Goal: Navigation & Orientation: Understand site structure

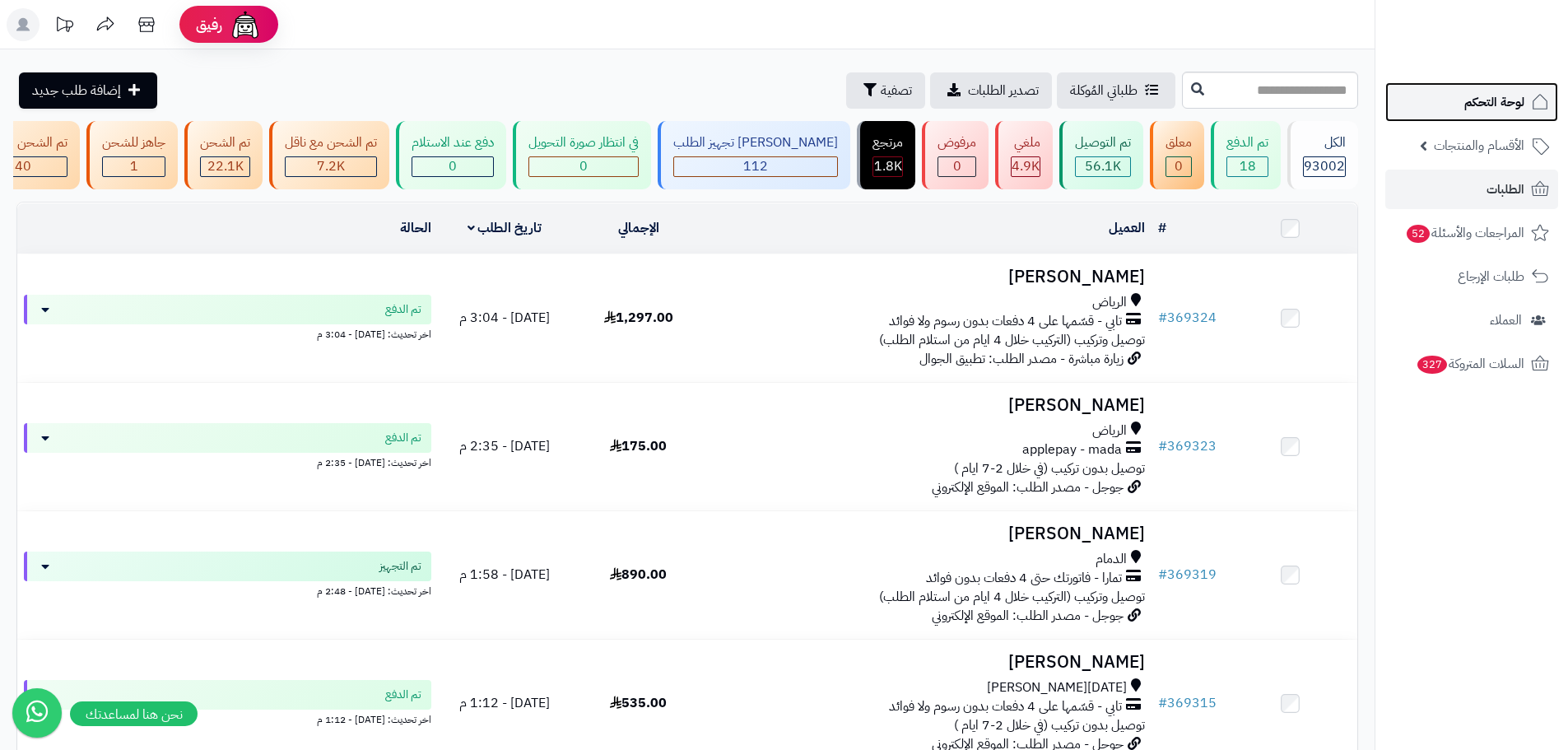
click at [1505, 85] on link "لوحة التحكم" at bounding box center [1471, 102] width 173 height 40
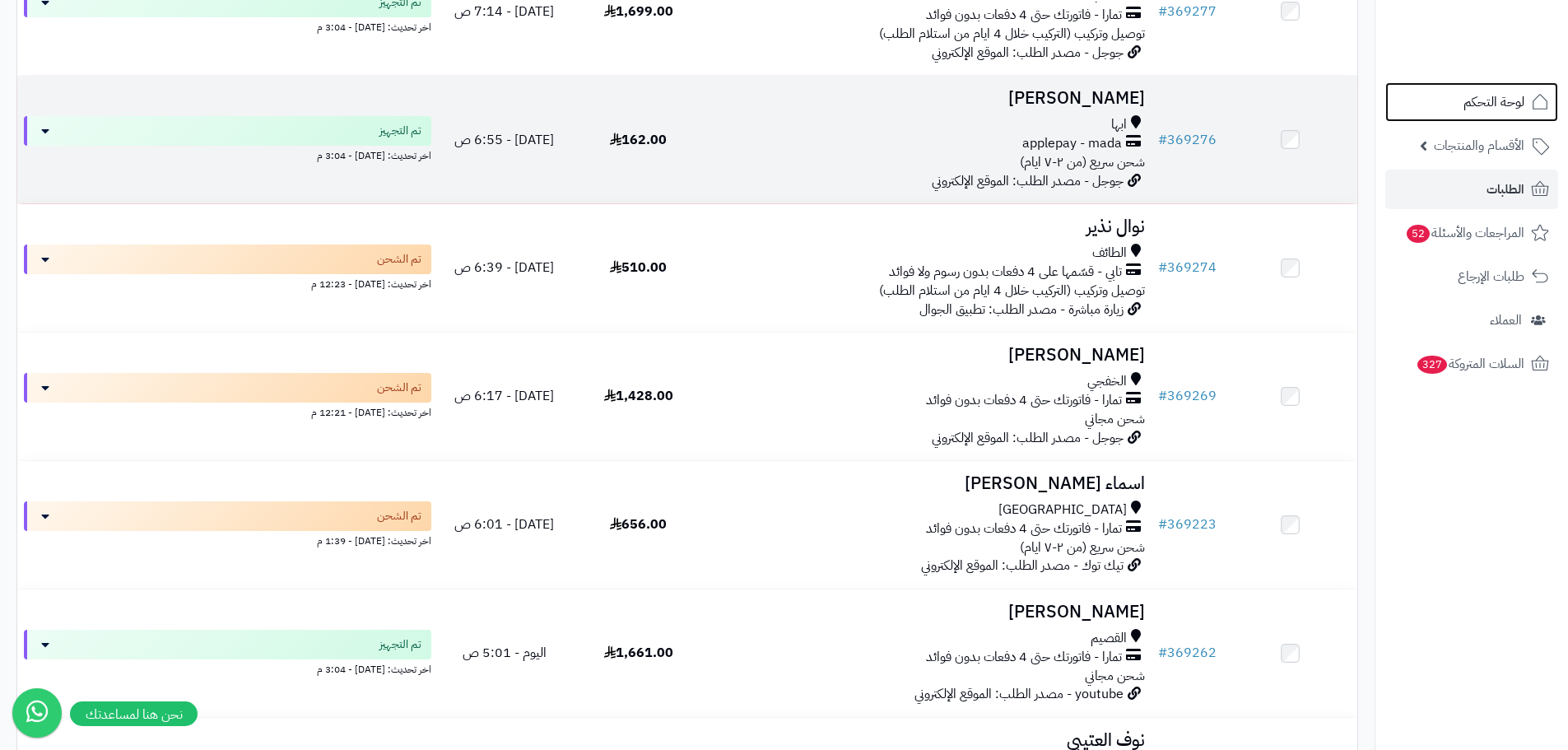
scroll to position [2387, 0]
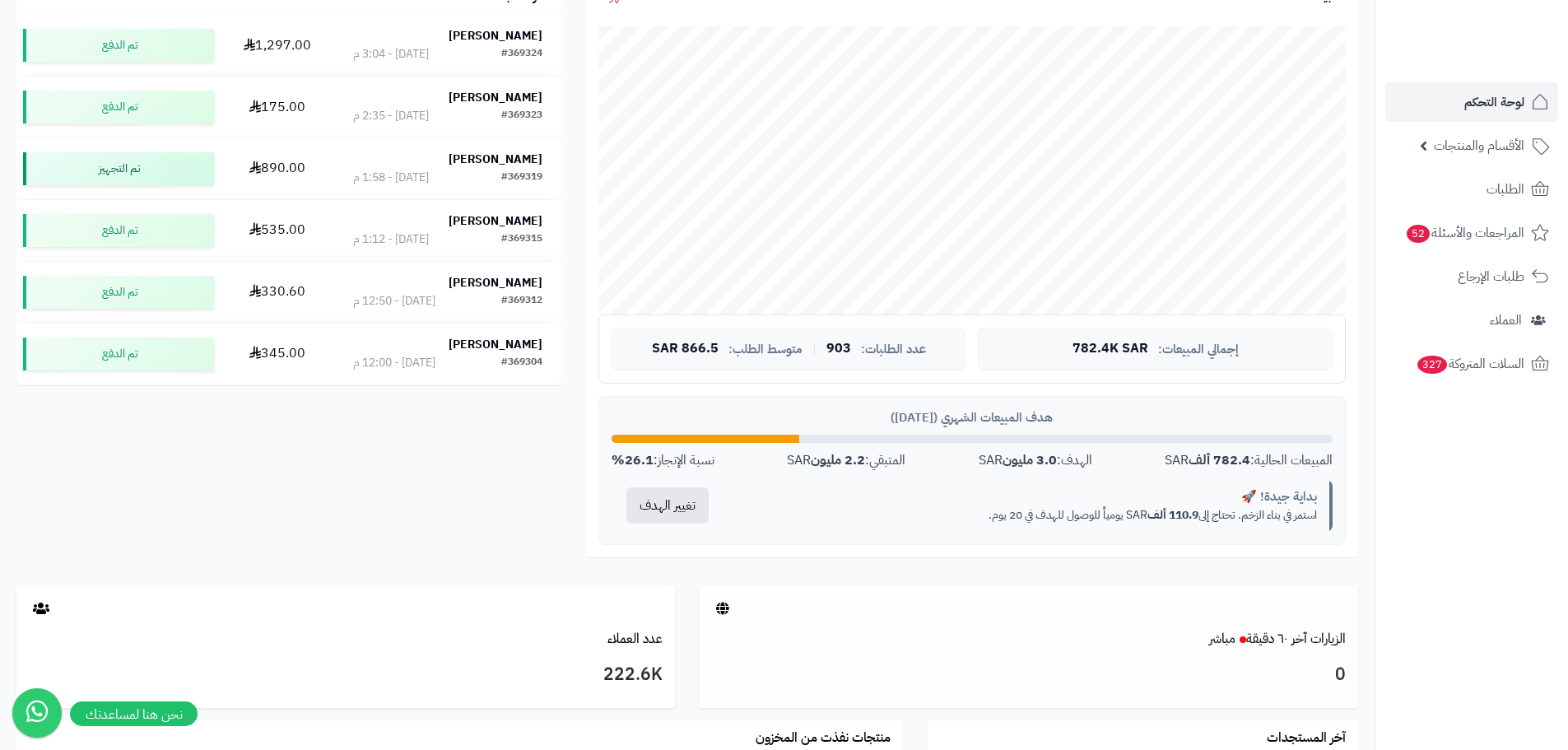
scroll to position [329, 0]
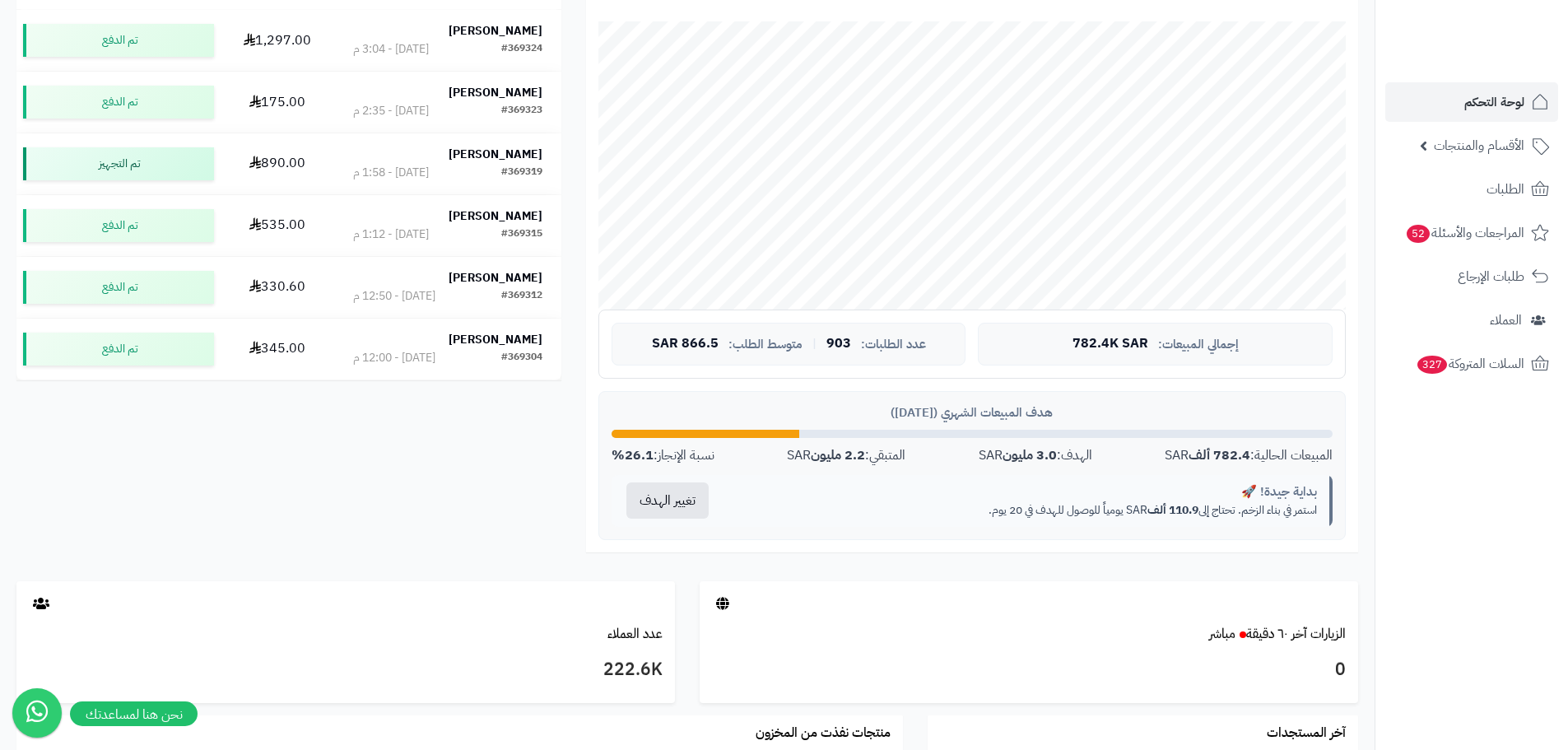
click at [1217, 458] on strong "782.4 ألف" at bounding box center [1219, 454] width 62 height 19
click at [1223, 457] on strong "782.4 ألف" at bounding box center [1219, 454] width 62 height 19
click at [1225, 456] on strong "782.4 ألف" at bounding box center [1219, 454] width 62 height 19
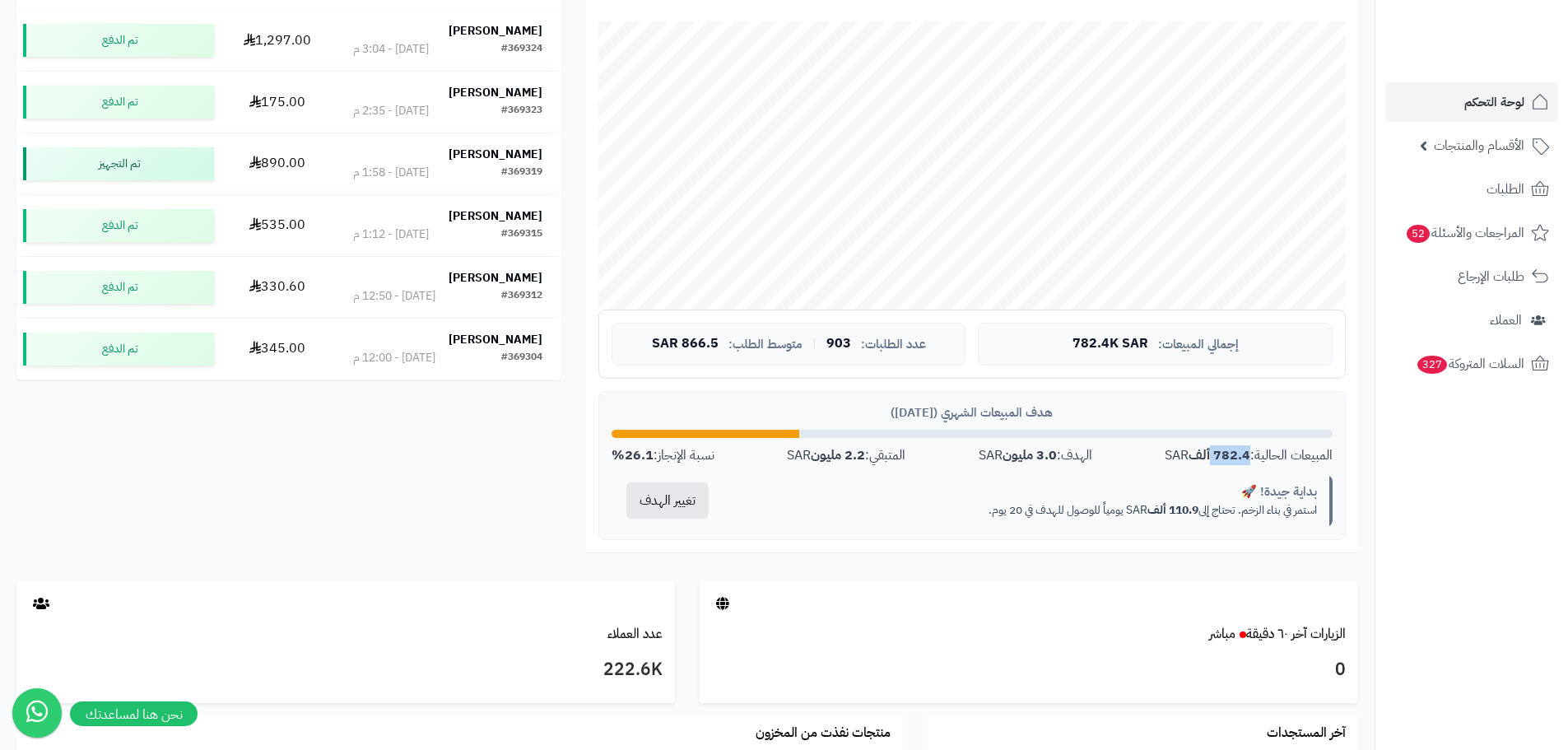
click at [1225, 456] on strong "782.4 ألف" at bounding box center [1219, 454] width 62 height 19
click at [1197, 458] on strong "782.4 ألف" at bounding box center [1219, 454] width 62 height 19
drag, startPoint x: 1197, startPoint y: 458, endPoint x: 1176, endPoint y: 467, distance: 22.8
click at [1196, 459] on strong "782.4 ألف" at bounding box center [1219, 454] width 62 height 19
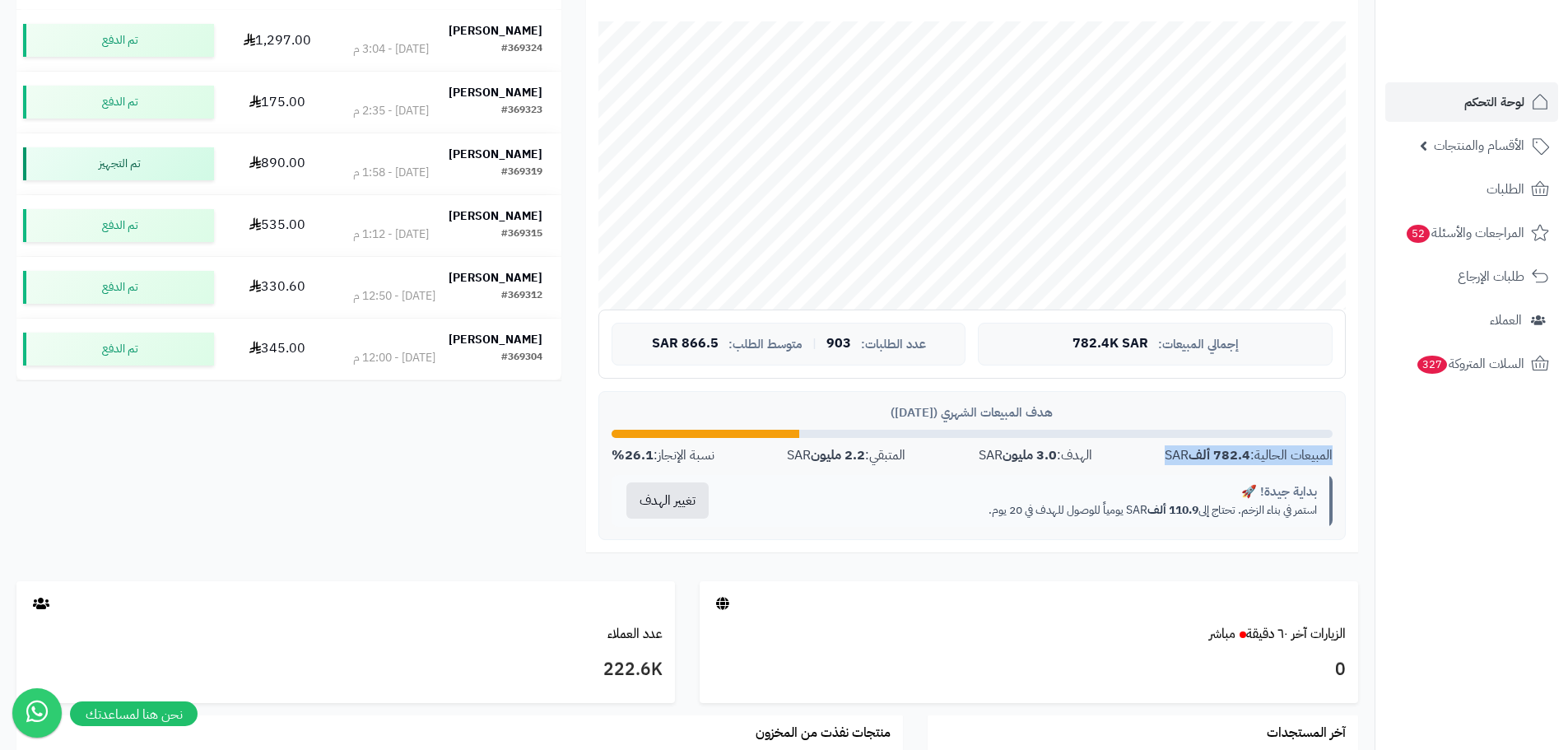
click at [1110, 458] on div "المبيعات الحالية: 782.4 ألف SAR الهدف: 3.0 مليون SAR المتبقي: 2.2 مليون SAR نسب…" at bounding box center [972, 455] width 721 height 19
click at [1019, 463] on strong "3.0 مليون" at bounding box center [1030, 454] width 54 height 19
click at [1019, 460] on strong "3.0 مليون" at bounding box center [1030, 454] width 54 height 19
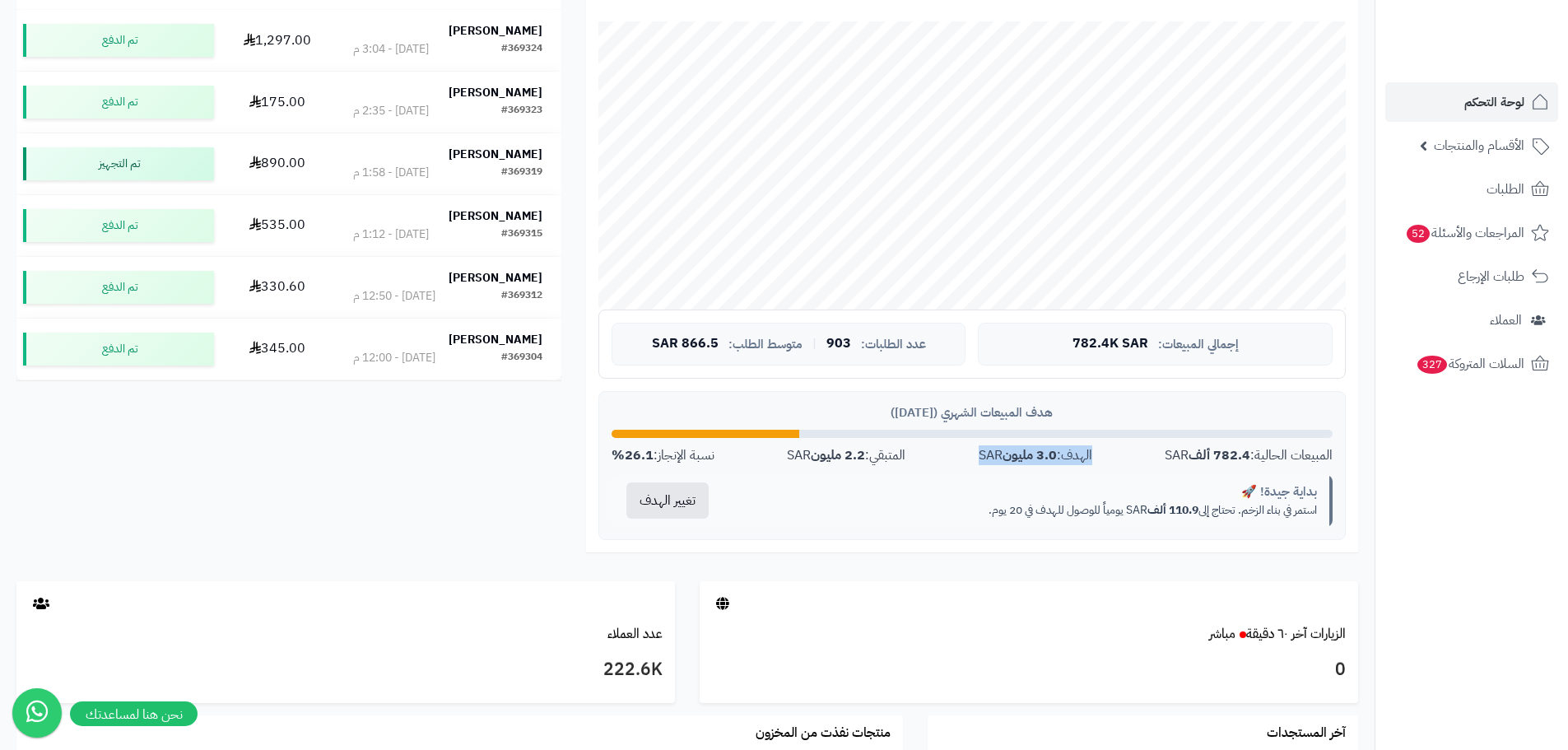
click at [1056, 453] on div "الهدف: 3.0 مليون SAR" at bounding box center [1035, 455] width 114 height 19
click at [1110, 458] on div "المبيعات الحالية: 782.4 ألف SAR الهدف: 3.0 مليون SAR المتبقي: 2.2 مليون SAR نسب…" at bounding box center [972, 455] width 721 height 19
drag, startPoint x: 1105, startPoint y: 459, endPoint x: 989, endPoint y: 456, distance: 116.0
click at [989, 456] on div "المبيعات الحالية: 782.4 ألف SAR الهدف: 3.0 مليون SAR المتبقي: 2.2 مليون SAR نسب…" at bounding box center [972, 455] width 721 height 19
click at [984, 464] on div "الهدف: 3.0 مليون SAR" at bounding box center [1035, 455] width 114 height 19
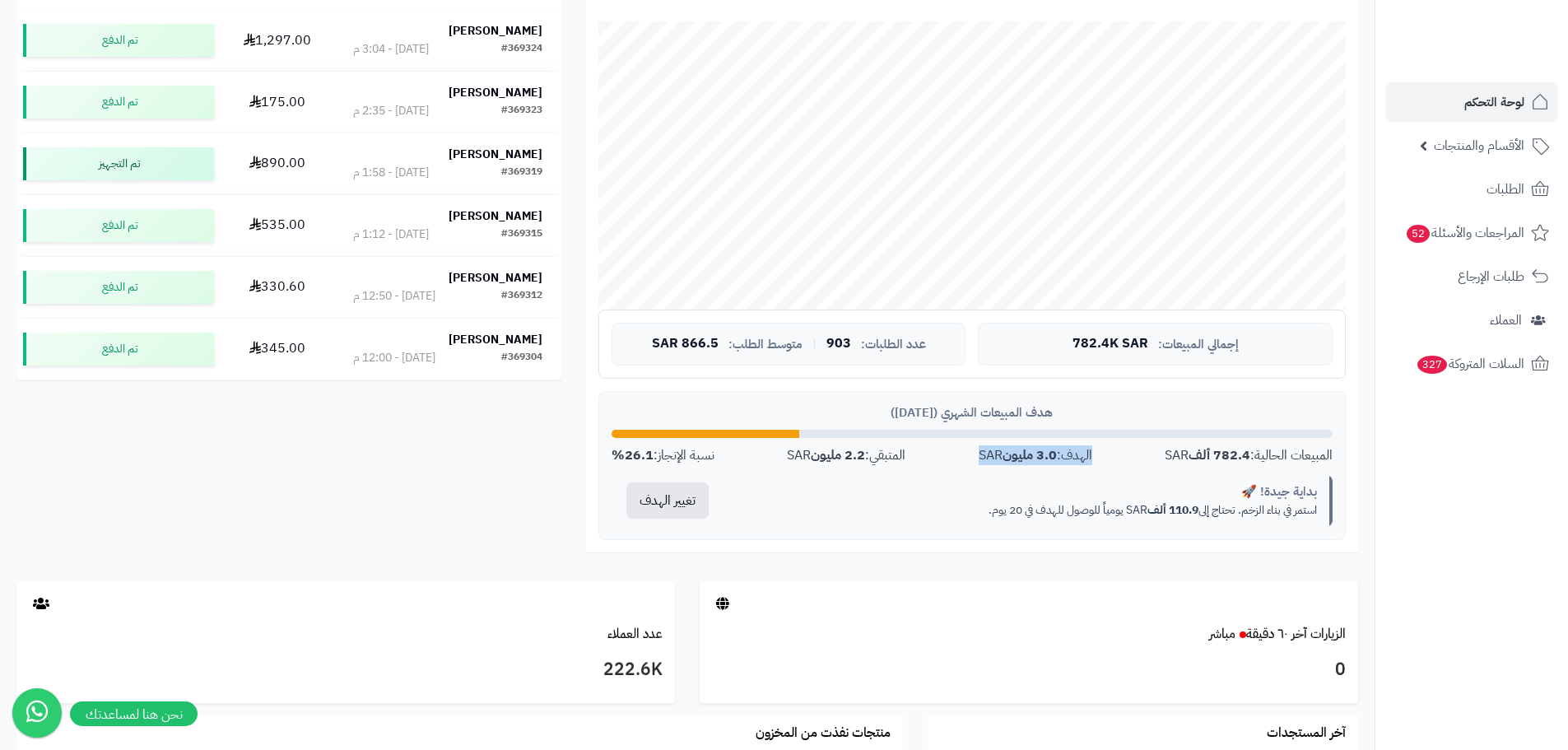
click at [987, 464] on div "الهدف: 3.0 مليون SAR" at bounding box center [1035, 455] width 114 height 19
click at [989, 462] on div "الهدف: 3.0 مليون SAR" at bounding box center [1035, 455] width 114 height 19
click at [921, 457] on div "المبيعات الحالية: 782.4 ألف SAR الهدف: 3.0 مليون SAR المتبقي: 2.2 مليون SAR نسب…" at bounding box center [972, 455] width 721 height 19
drag, startPoint x: 839, startPoint y: 449, endPoint x: 808, endPoint y: 456, distance: 31.8
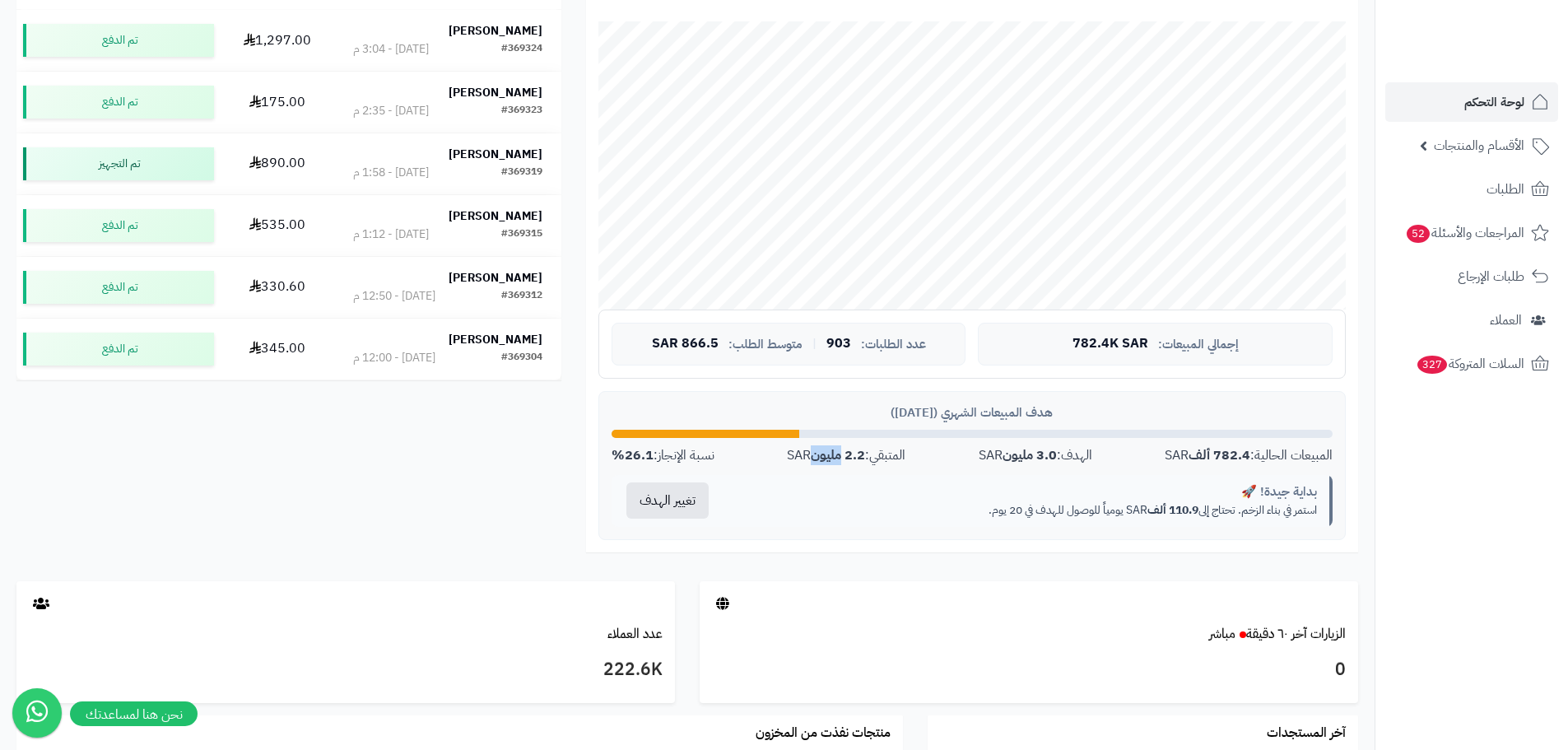
click at [808, 456] on div "المتبقي: 2.2 مليون SAR" at bounding box center [846, 455] width 119 height 19
click at [839, 485] on div "بداية جيدة! 🚀" at bounding box center [1026, 491] width 581 height 18
click at [819, 458] on strong "2.2 مليون" at bounding box center [838, 454] width 54 height 19
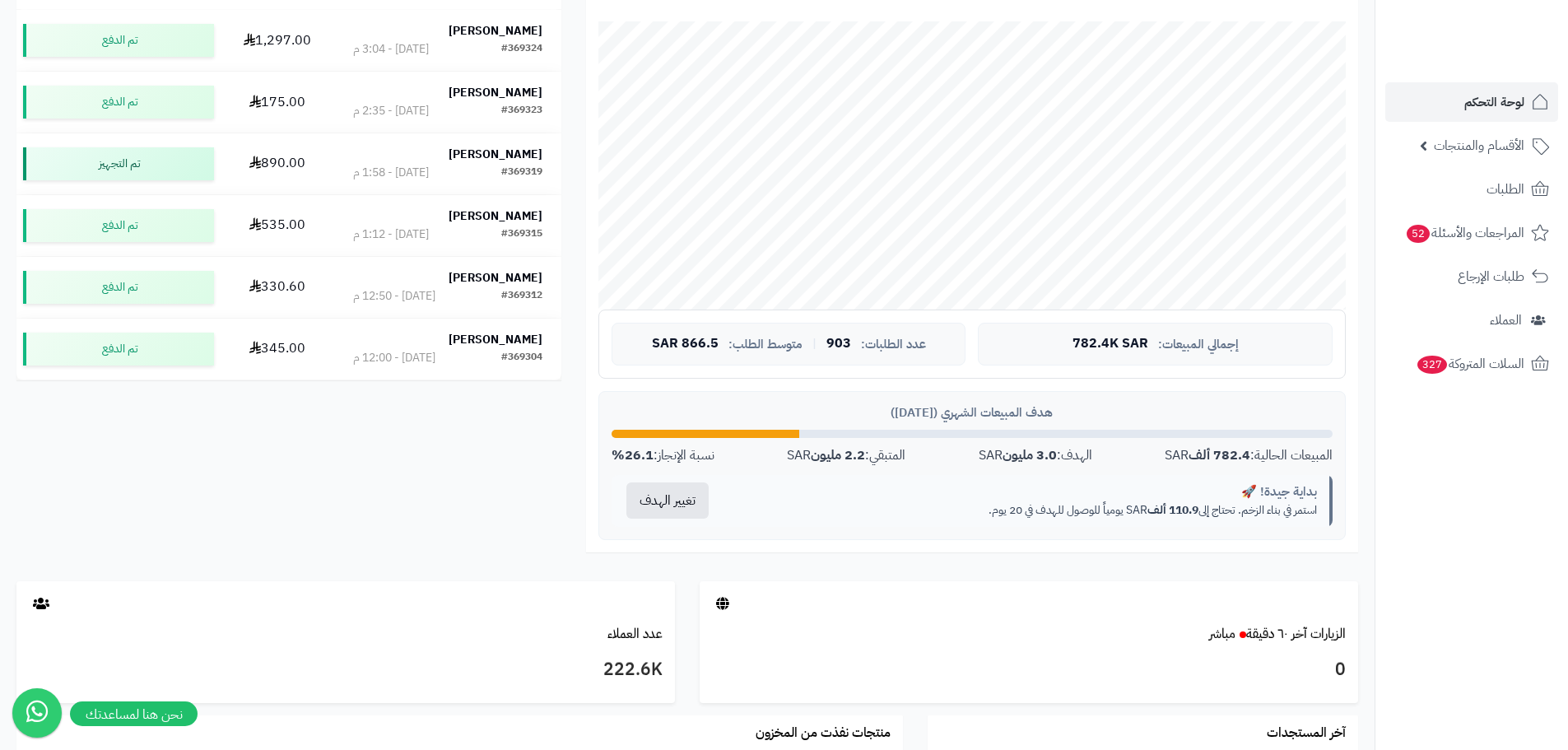
click at [1024, 458] on strong "3.0 مليون" at bounding box center [1030, 454] width 54 height 19
click at [1021, 455] on strong "3.0 مليون" at bounding box center [1030, 454] width 54 height 19
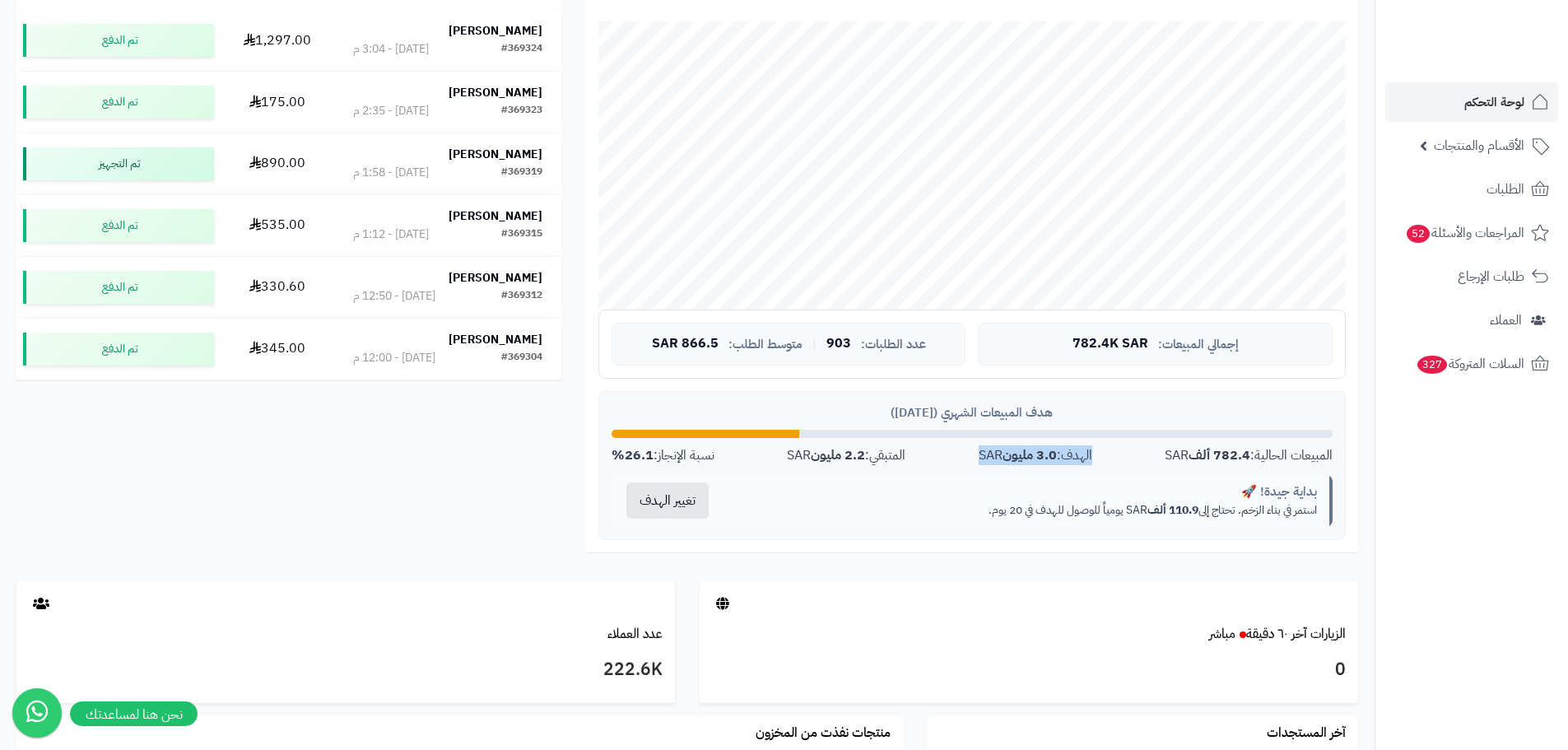
click at [998, 460] on div "الهدف: 3.0 مليون SAR" at bounding box center [1035, 455] width 114 height 19
click at [882, 469] on div "هدف المبيعات الشهري (أغسطس 2025) المبيعات الحالية: 782.4 ألف SAR الهدف: 3.0 ملي…" at bounding box center [971, 465] width 747 height 149
click at [684, 455] on div "نسبة الإنجاز: 26.1%" at bounding box center [663, 455] width 103 height 19
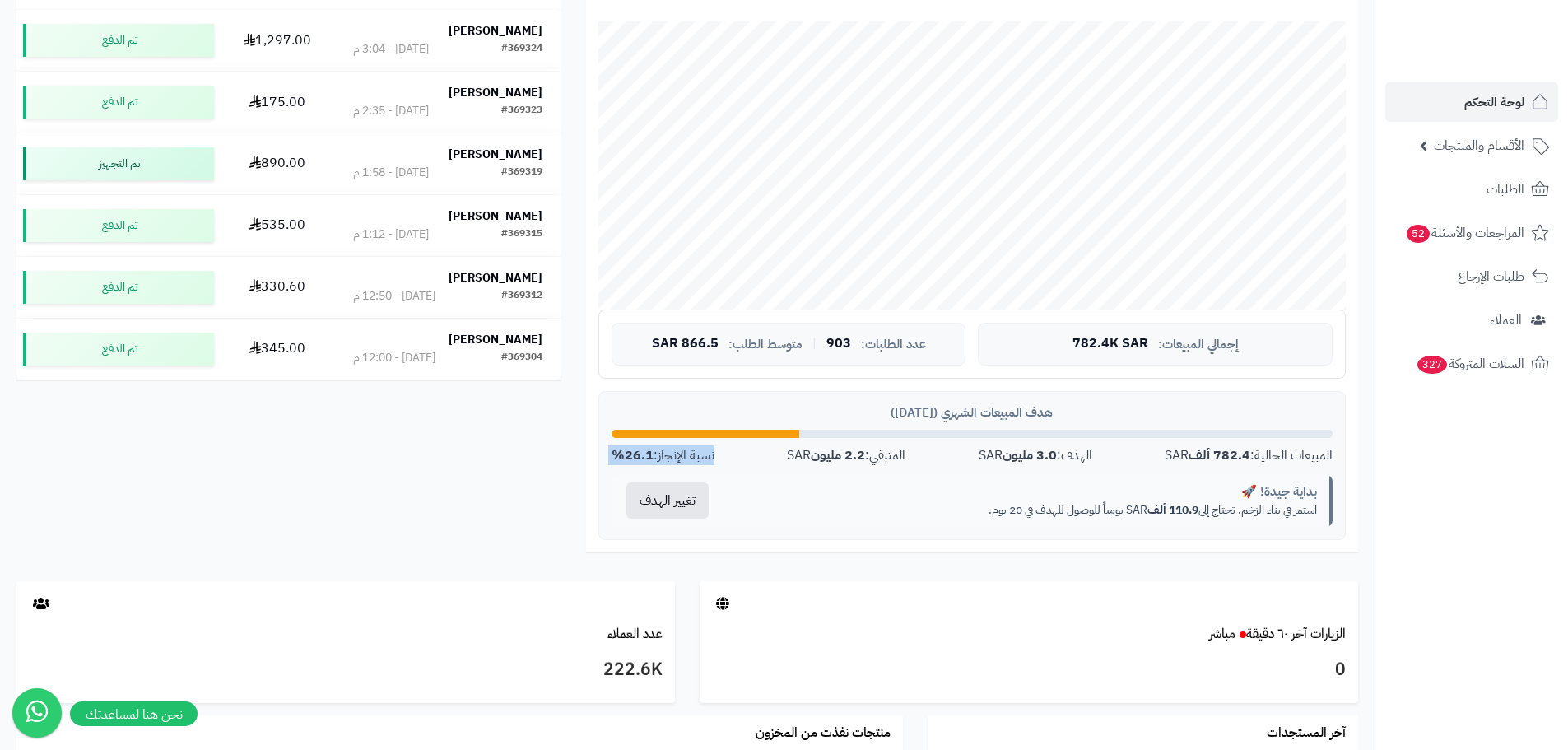
click at [747, 458] on div "المبيعات الحالية: 782.4 ألف SAR الهدف: 3.0 مليون SAR المتبقي: 2.2 مليون SAR نسب…" at bounding box center [972, 455] width 721 height 19
click at [792, 435] on div at bounding box center [706, 434] width 189 height 8
drag, startPoint x: 797, startPoint y: 434, endPoint x: 923, endPoint y: 438, distance: 126.1
click at [923, 438] on div "هدف المبيعات الشهري (أغسطس 2025) المبيعات الحالية: 782.4 ألف SAR الهدف: 3.0 ملي…" at bounding box center [971, 465] width 747 height 149
click at [923, 437] on div at bounding box center [972, 434] width 721 height 8
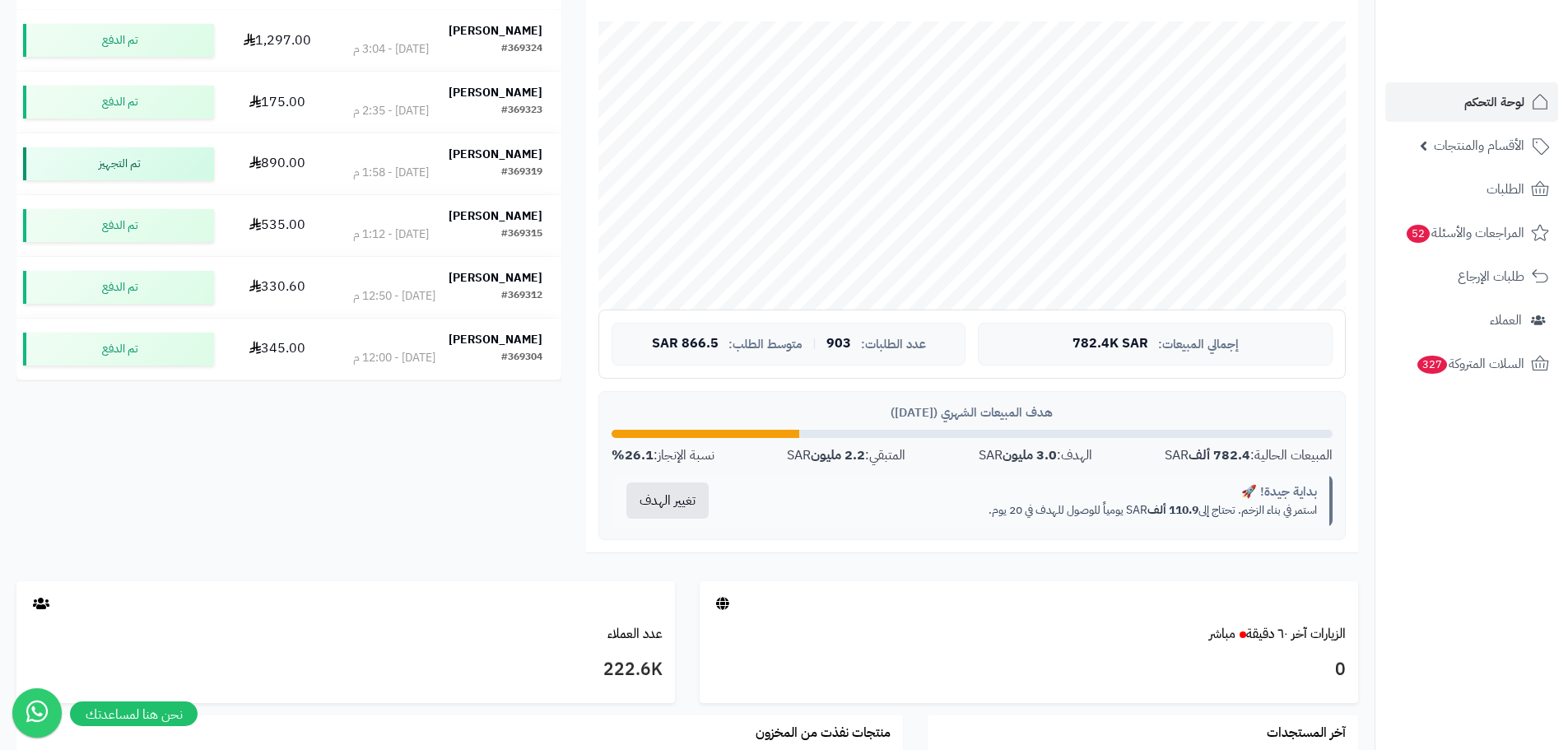
click at [923, 431] on div at bounding box center [972, 434] width 721 height 8
click at [934, 434] on div at bounding box center [972, 434] width 721 height 8
click at [935, 436] on div at bounding box center [972, 434] width 721 height 8
click at [936, 436] on div at bounding box center [972, 434] width 721 height 8
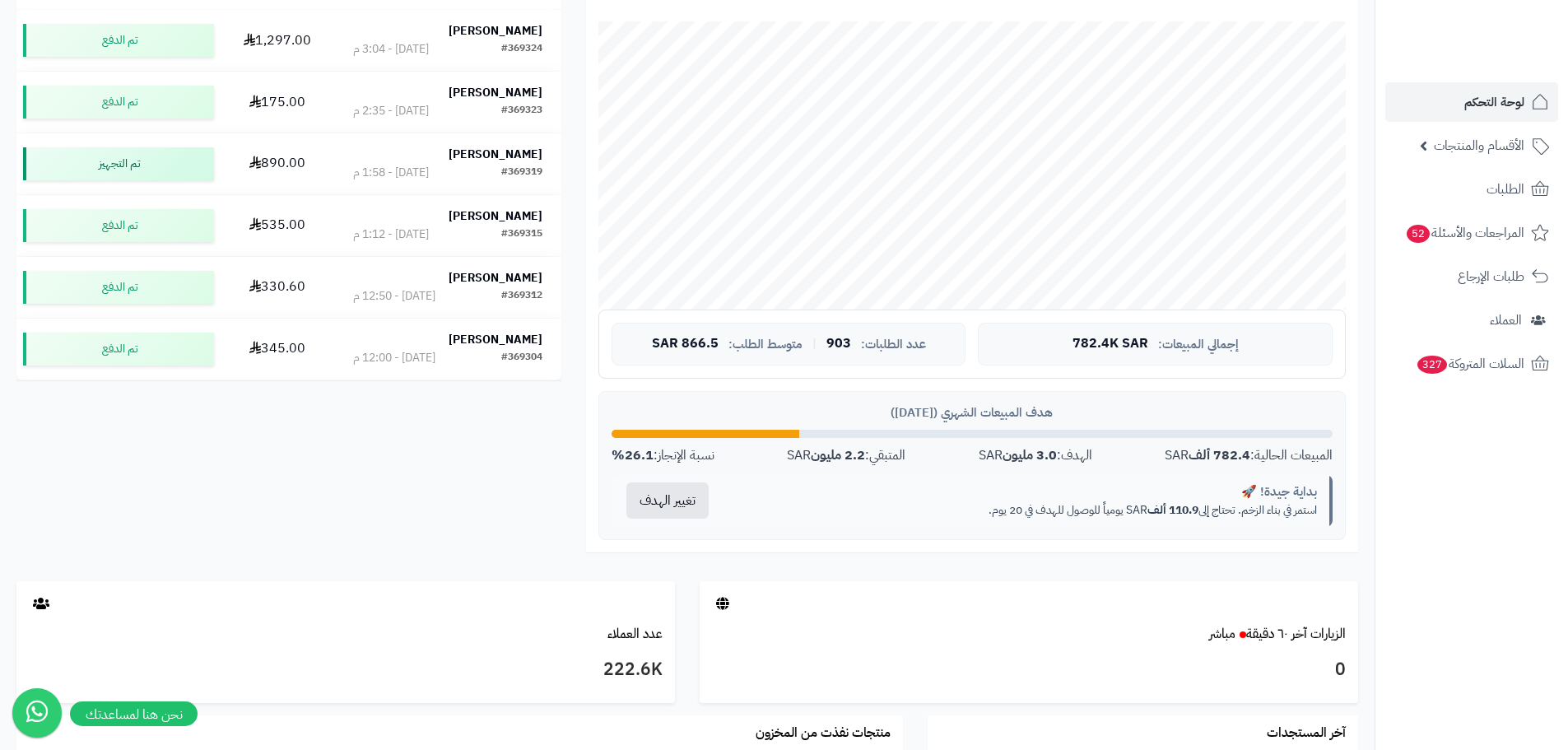
click at [936, 436] on div at bounding box center [972, 434] width 721 height 8
click at [979, 434] on div at bounding box center [972, 434] width 721 height 8
drag, startPoint x: 1006, startPoint y: 437, endPoint x: 1019, endPoint y: 437, distance: 13.0
click at [1009, 437] on div at bounding box center [972, 434] width 721 height 8
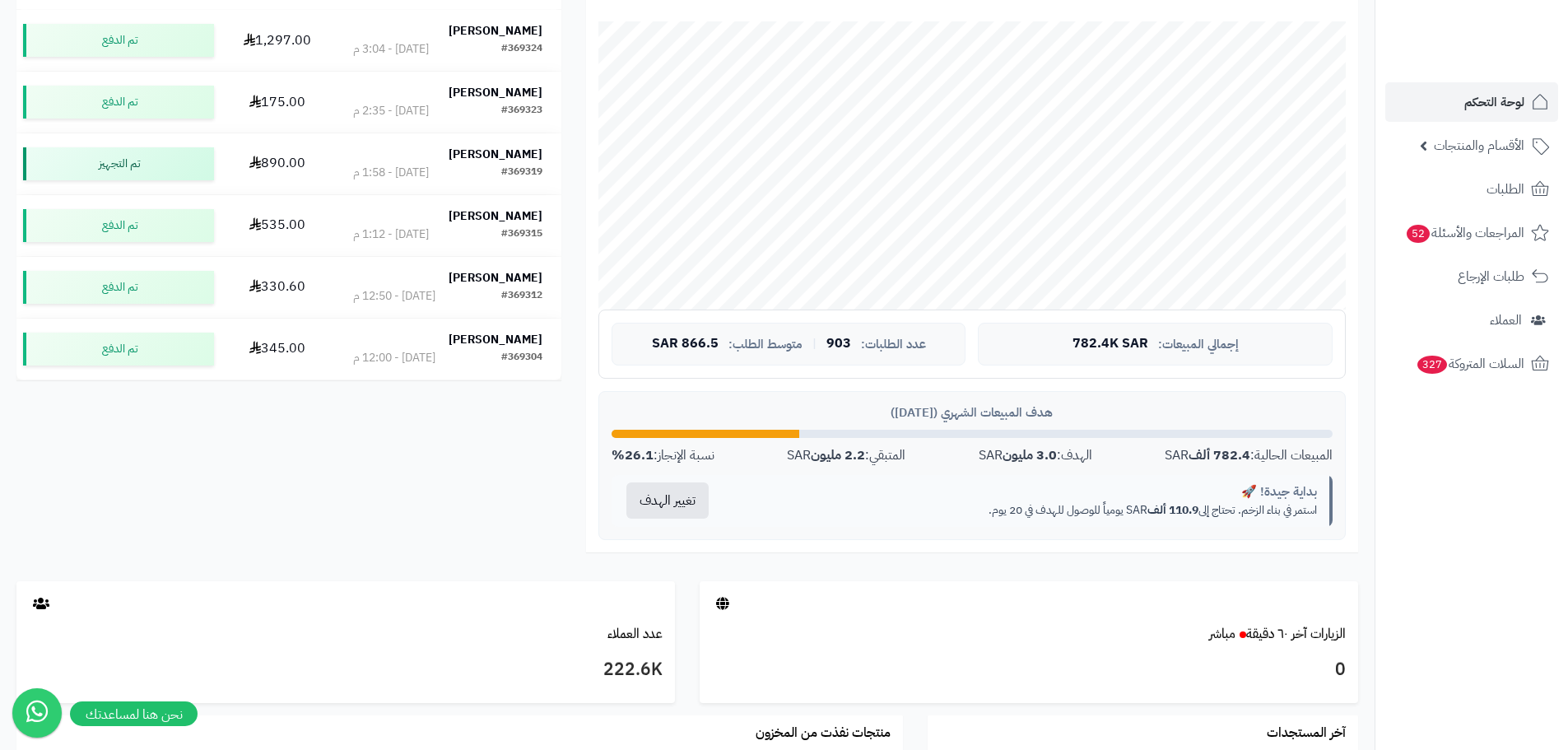
click at [1147, 440] on div "هدف المبيعات الشهري (أغسطس 2025) المبيعات الحالية: 782.4 ألف SAR الهدف: 3.0 ملي…" at bounding box center [971, 465] width 747 height 149
click at [1312, 436] on div at bounding box center [972, 434] width 721 height 8
click at [1323, 436] on div at bounding box center [972, 434] width 721 height 8
click at [1325, 437] on div at bounding box center [972, 434] width 721 height 8
click at [1327, 437] on div at bounding box center [972, 434] width 721 height 8
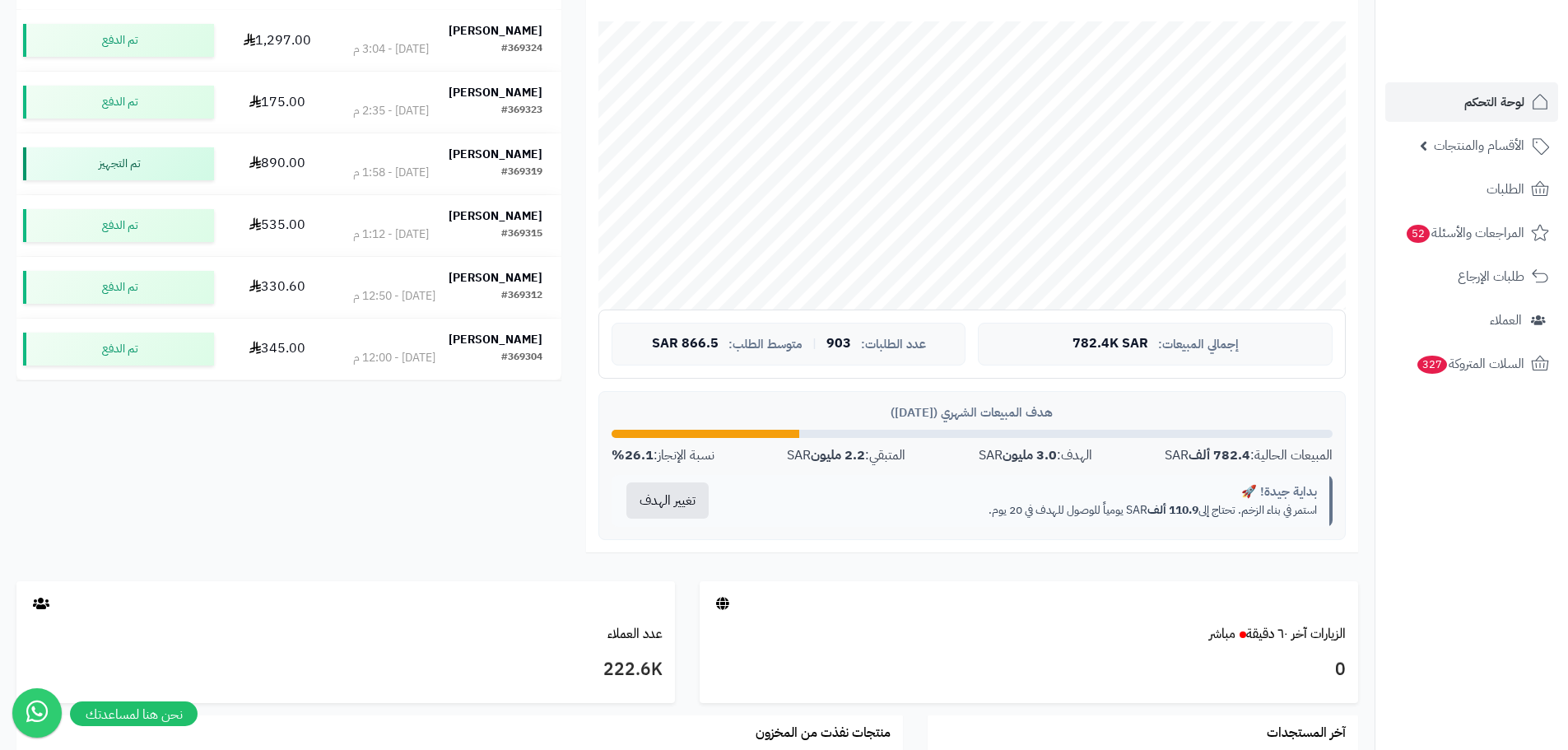
drag, startPoint x: 1333, startPoint y: 433, endPoint x: 1346, endPoint y: 431, distance: 13.2
click at [1343, 432] on div "هدف المبيعات الشهري (أغسطس 2025) المبيعات الحالية: 782.4 ألف SAR الهدف: 3.0 ملي…" at bounding box center [971, 465] width 747 height 149
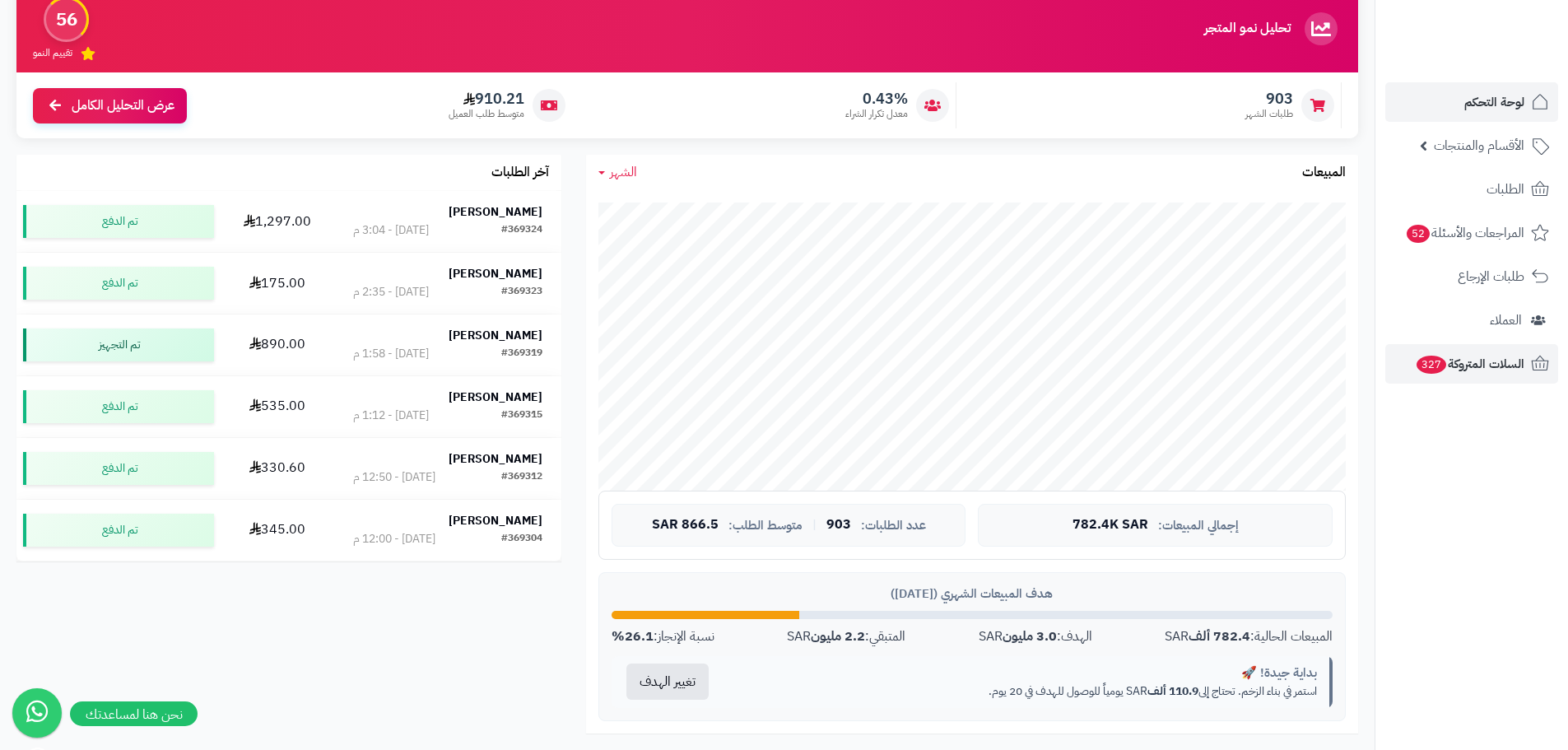
scroll to position [0, 0]
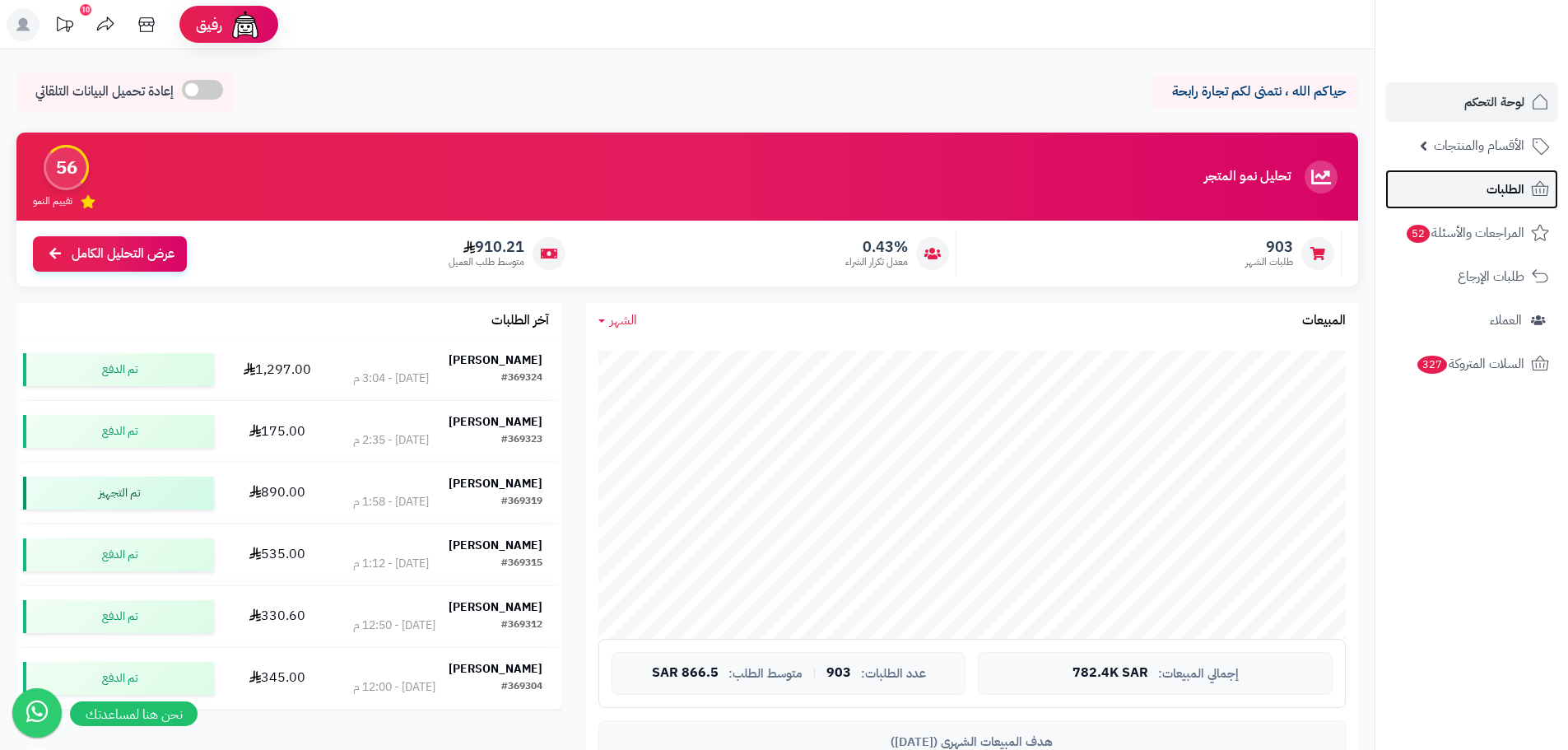
drag, startPoint x: 1482, startPoint y: 184, endPoint x: 1450, endPoint y: 191, distance: 32.8
click at [1484, 185] on link "الطلبات" at bounding box center [1471, 189] width 173 height 40
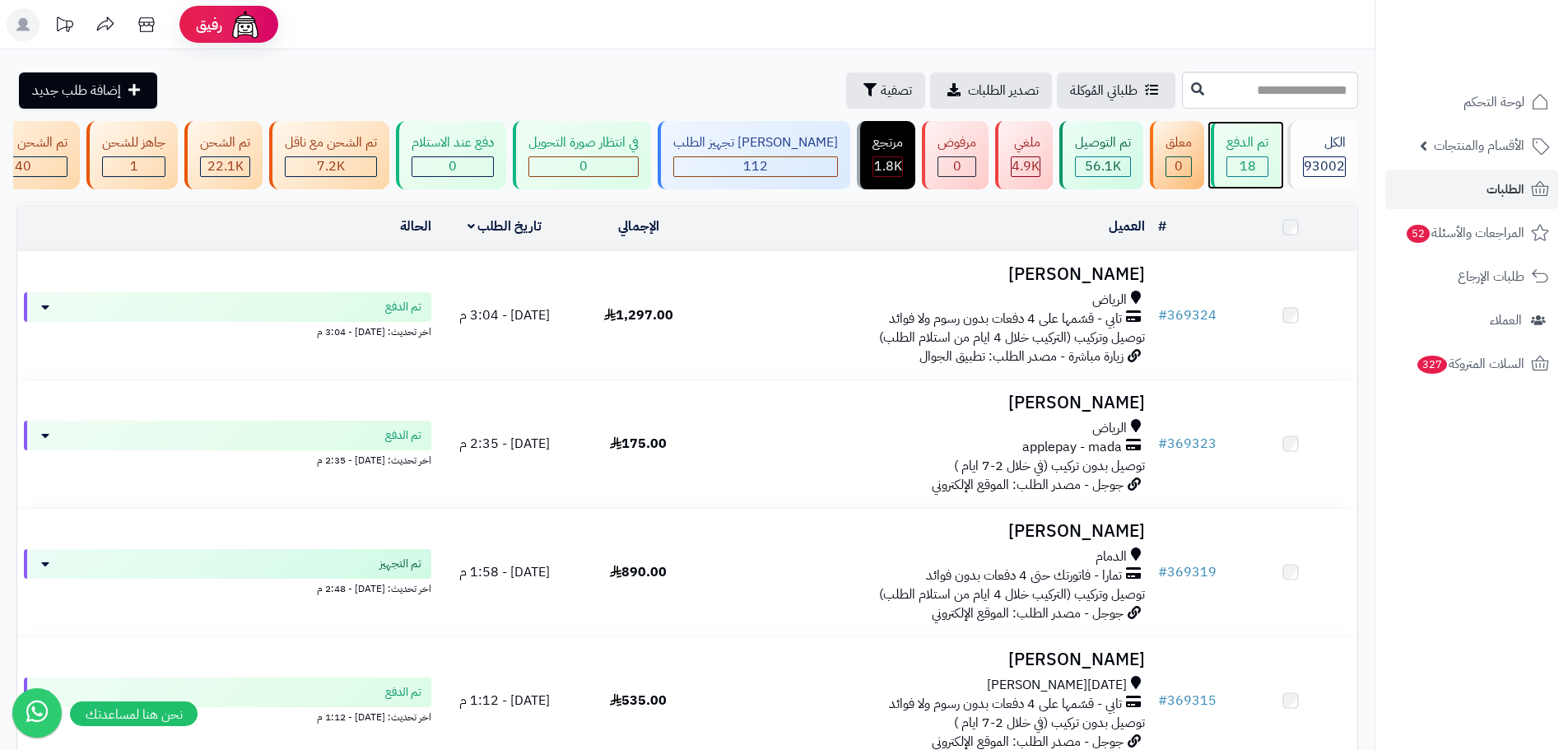
click at [1255, 158] on span "18" at bounding box center [1248, 166] width 17 height 19
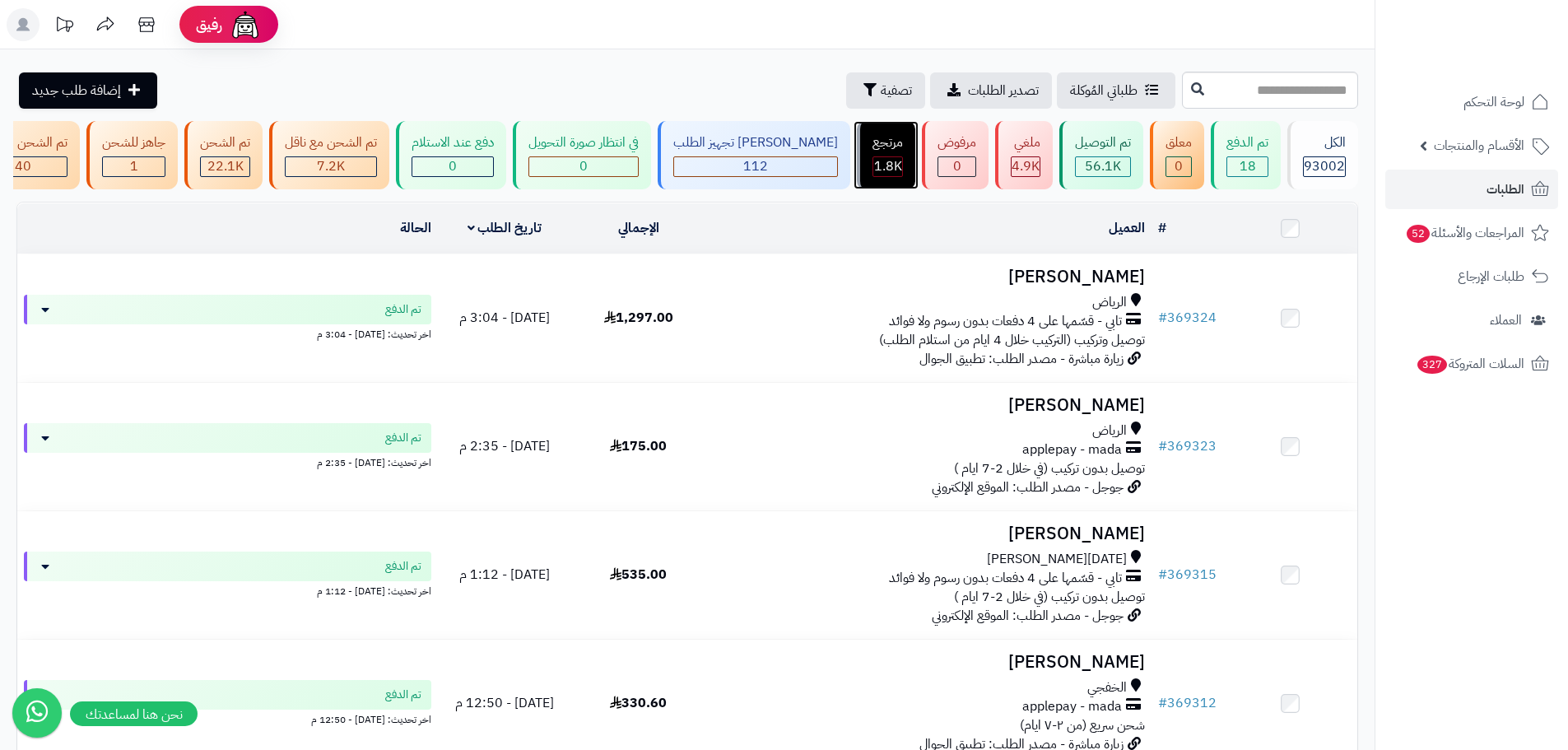
click at [900, 140] on div "مرتجع" at bounding box center [887, 142] width 30 height 19
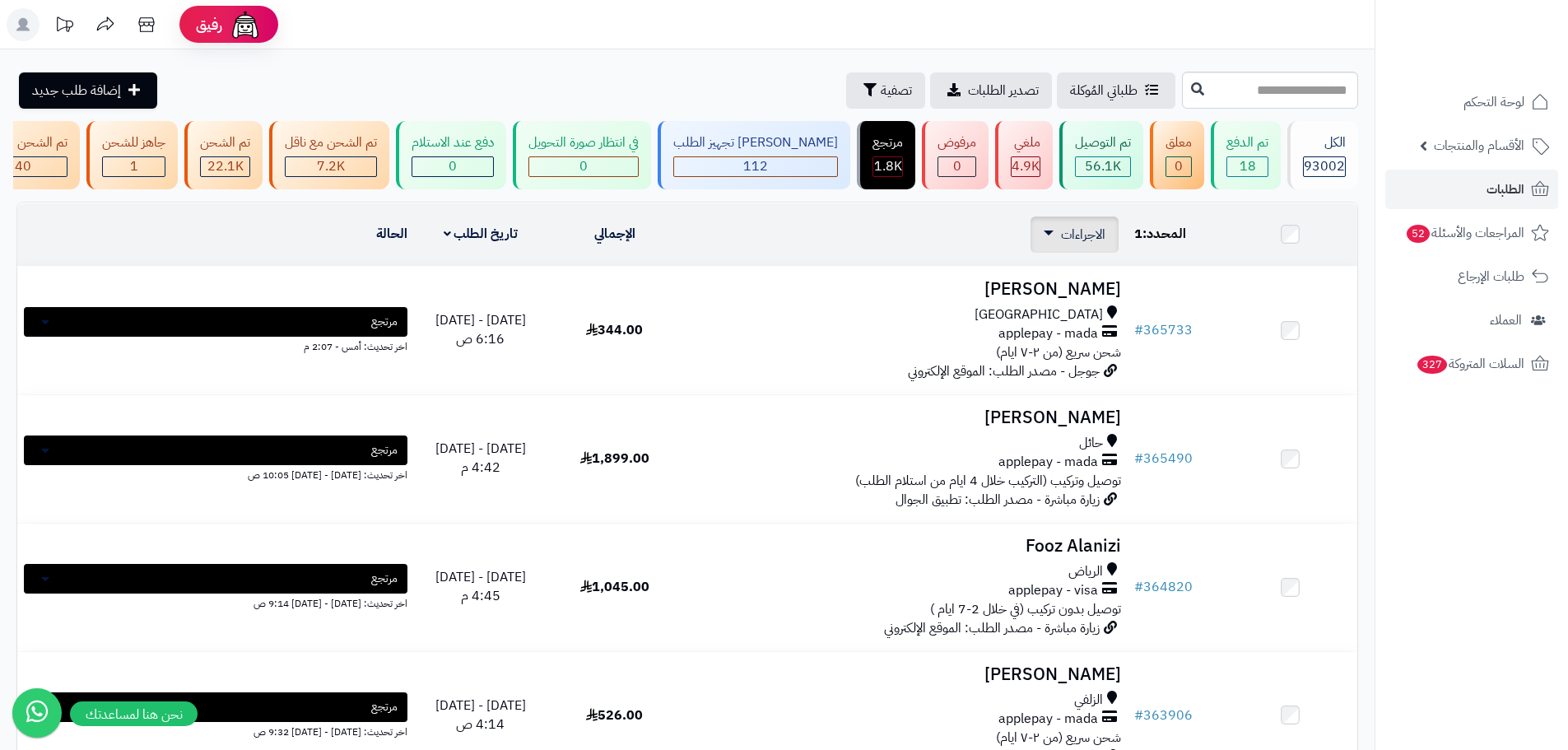
click at [1066, 244] on span "الاجراءات" at bounding box center [1083, 234] width 45 height 19
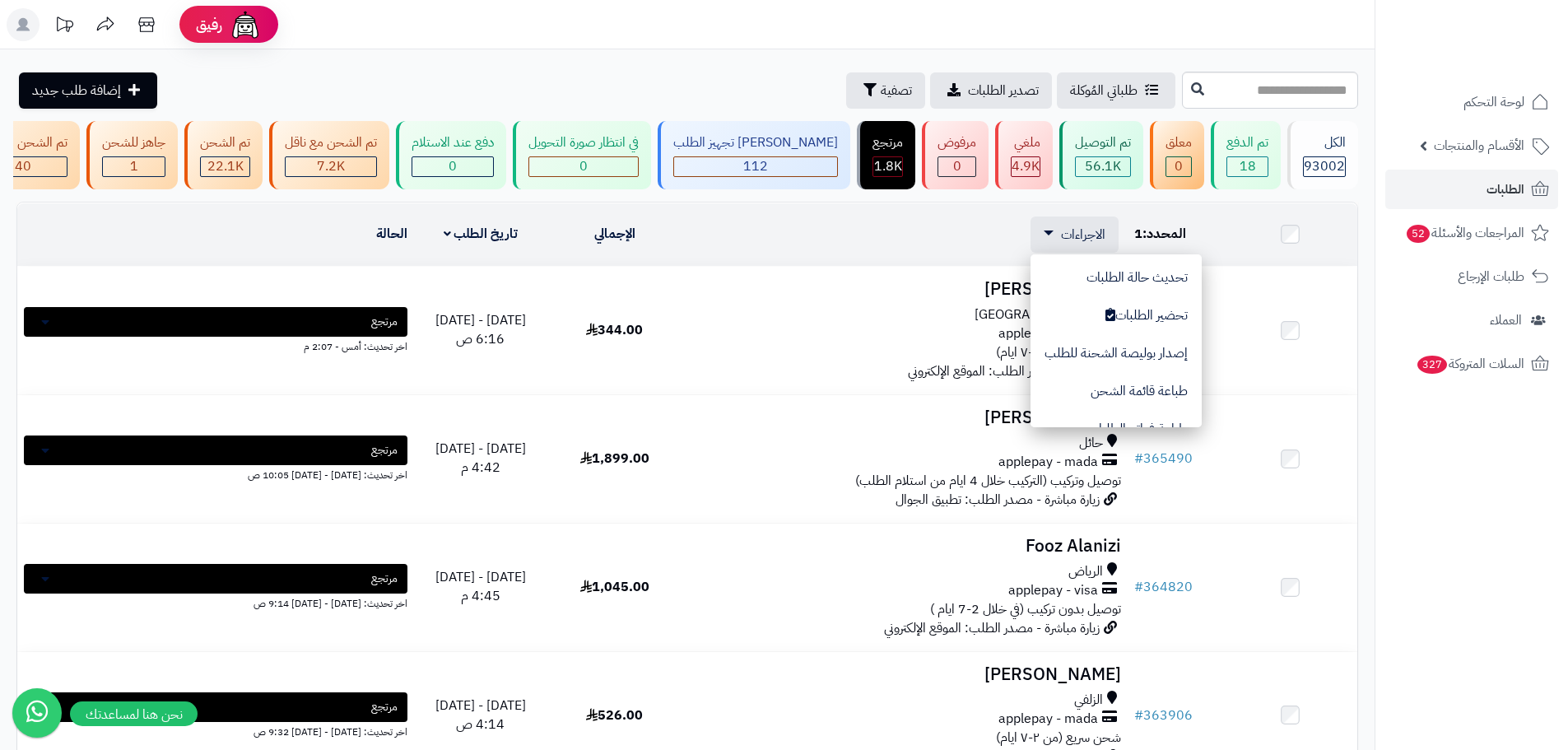
click at [1550, 466] on nav "لوحة التحكم الأقسام والمنتجات المنتجات الأقسام الماركات مواصفات المنتجات مواصفا…" at bounding box center [1471, 395] width 194 height 750
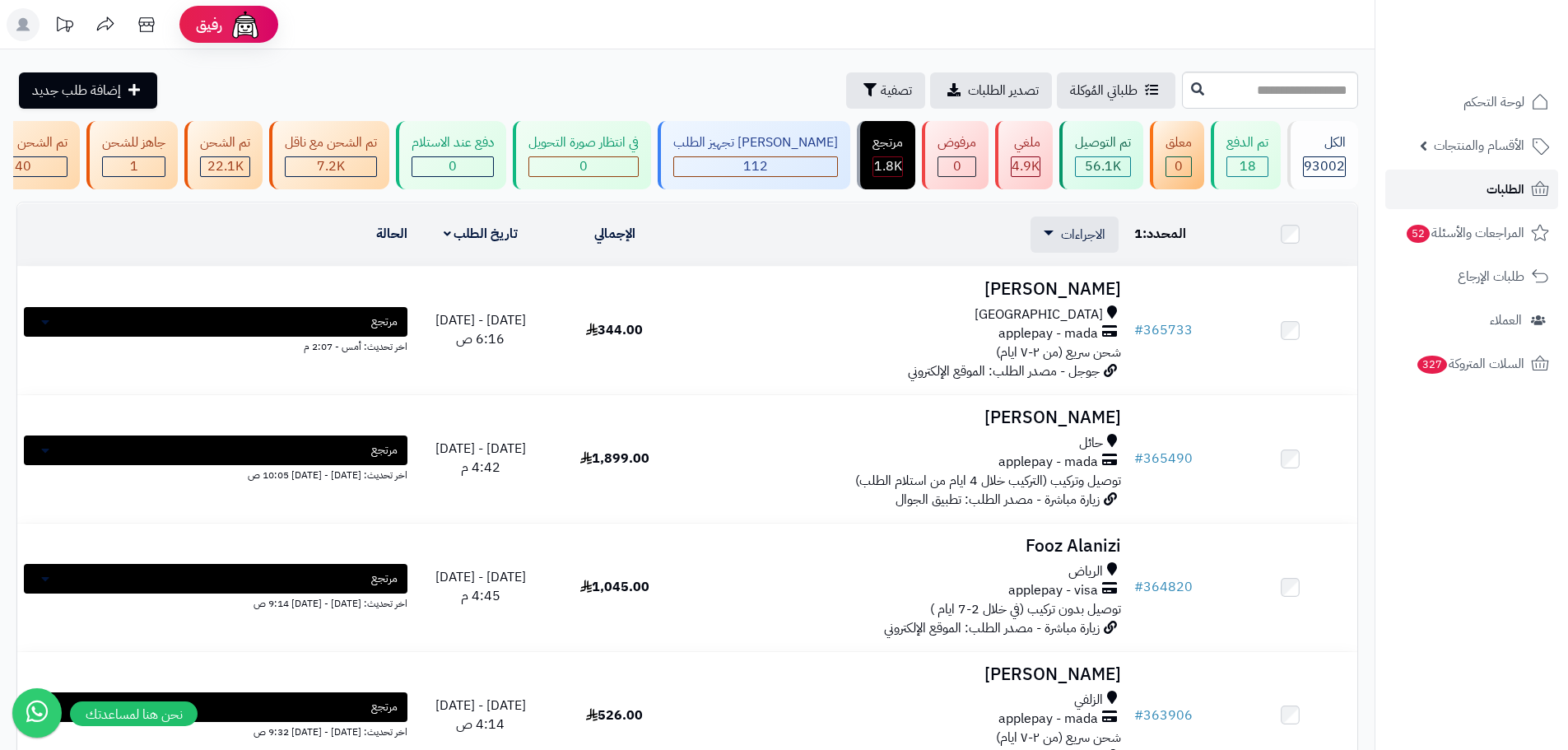
click at [1466, 182] on link "الطلبات" at bounding box center [1471, 189] width 173 height 40
